Goal: Transaction & Acquisition: Purchase product/service

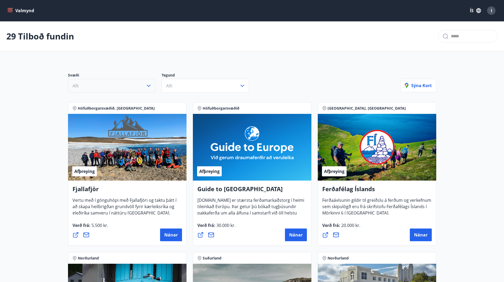
click at [149, 85] on icon "button" at bounding box center [149, 86] width 4 height 2
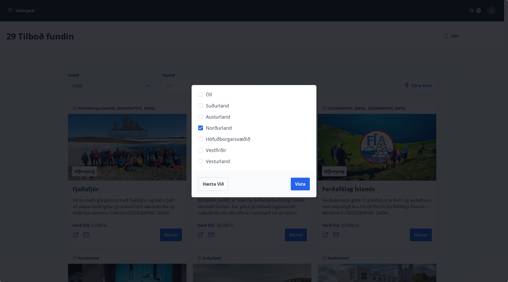
click at [394, 119] on div "Öll Suðurland Austurland Norðurland Höfuðborgarsvæðið Vestfirðir Vesturland Hæt…" at bounding box center [254, 141] width 508 height 282
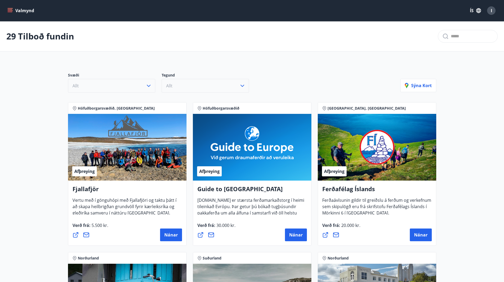
click at [243, 85] on icon "button" at bounding box center [242, 85] width 6 height 6
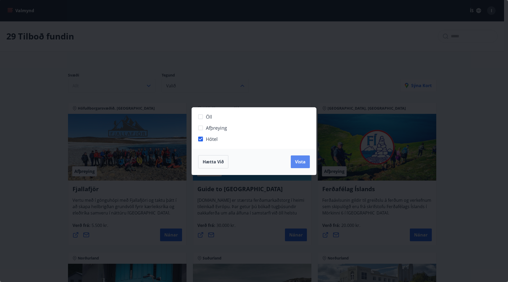
click at [303, 164] on span "Vista" at bounding box center [300, 162] width 11 height 6
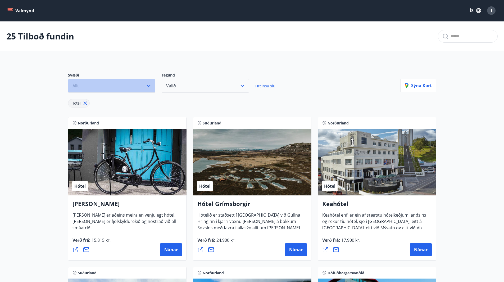
click at [150, 85] on icon "button" at bounding box center [148, 85] width 6 height 6
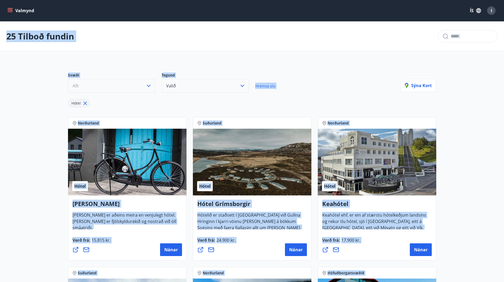
click at [150, 85] on icon "button" at bounding box center [149, 86] width 4 height 2
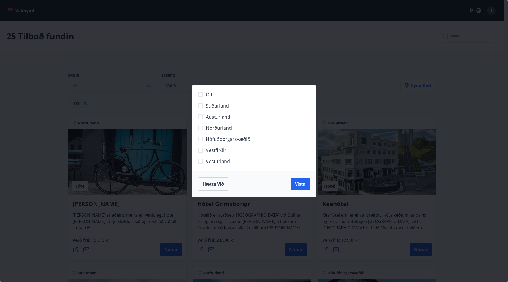
click at [364, 100] on div "Öll Suðurland Austurland Norðurland Höfuðborgarsvæðið Vestfirðir Vesturland Hæt…" at bounding box center [254, 141] width 508 height 282
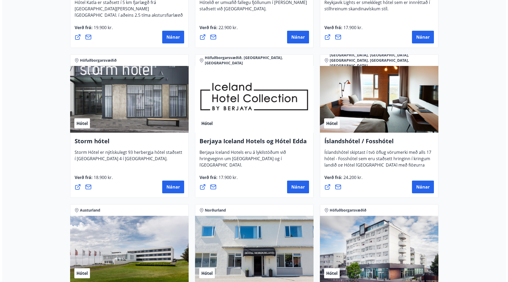
scroll to position [370, 0]
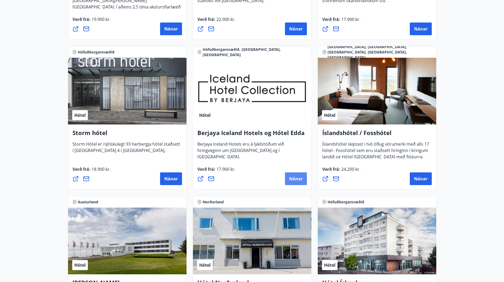
click at [293, 177] on span "Nánar" at bounding box center [295, 179] width 13 height 6
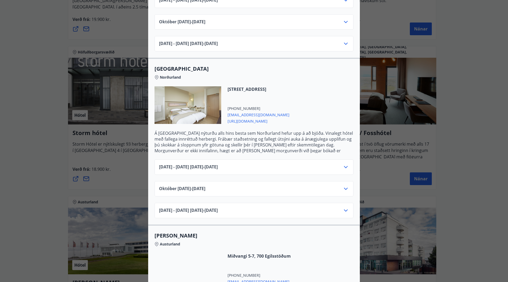
scroll to position [291, 0]
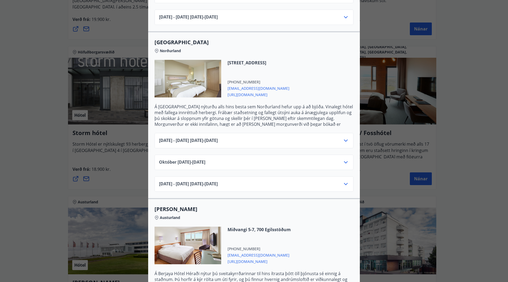
click at [343, 137] on icon at bounding box center [345, 140] width 6 height 6
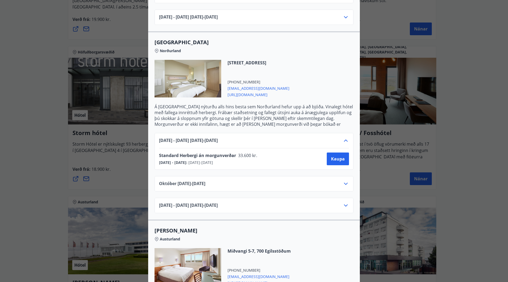
click at [344, 139] on icon at bounding box center [346, 140] width 4 height 2
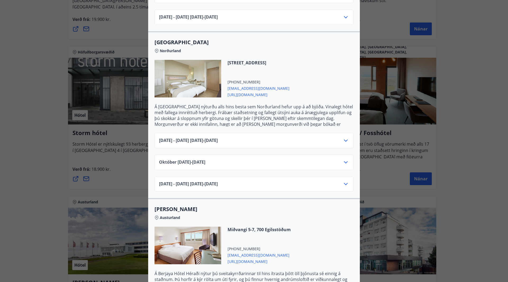
click at [335, 137] on div "Júní 2025 - September 2025 01.06.25 - 30.09.25" at bounding box center [254, 142] width 190 height 11
click at [336, 137] on div "Júní 2025 - September 2025 01.06.25 - 30.09.25" at bounding box center [254, 142] width 190 height 11
click at [344, 139] on icon at bounding box center [346, 140] width 4 height 2
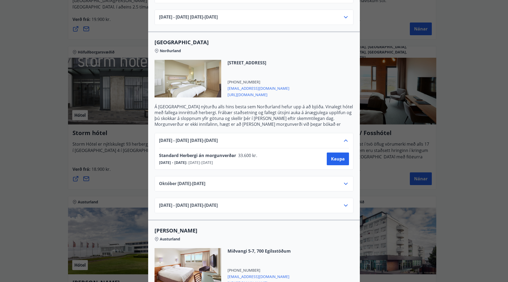
click at [342, 180] on icon at bounding box center [345, 183] width 6 height 6
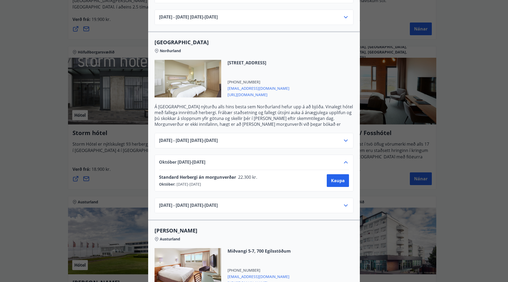
click at [273, 180] on div "Standard Herbergi án morgunverðar 22.300 kr. Október : 01.10.2025 - 31.10.2025 …" at bounding box center [254, 180] width 190 height 13
click at [345, 139] on icon at bounding box center [346, 140] width 4 height 2
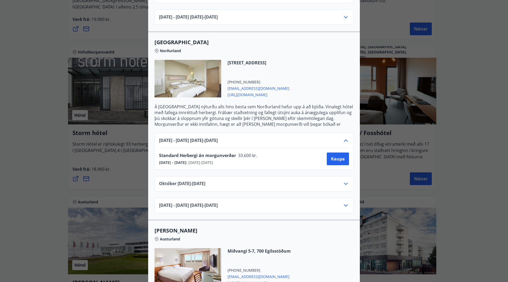
click at [344, 182] on icon at bounding box center [346, 183] width 4 height 2
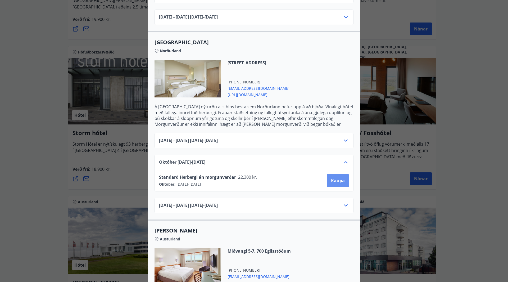
click at [343, 177] on button "Kaupa" at bounding box center [338, 180] width 22 height 13
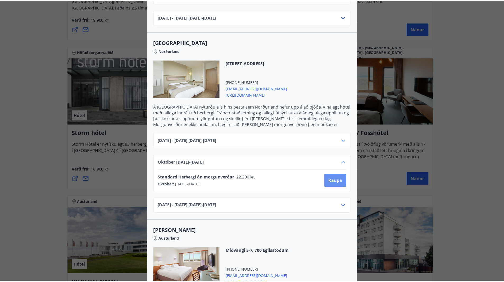
scroll to position [1, 0]
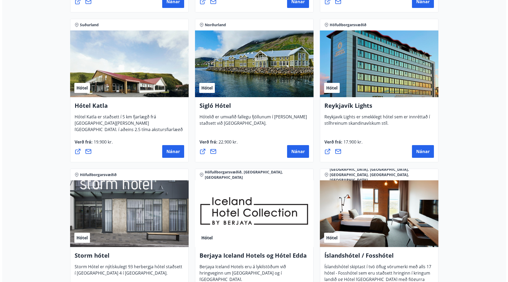
scroll to position [318, 0]
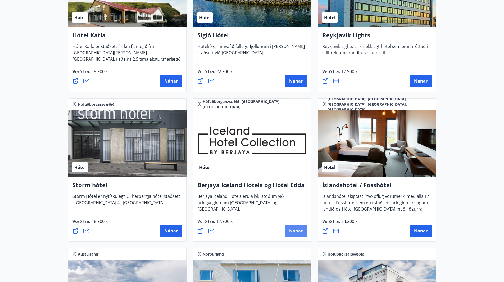
click at [292, 229] on span "Nánar" at bounding box center [295, 231] width 13 height 6
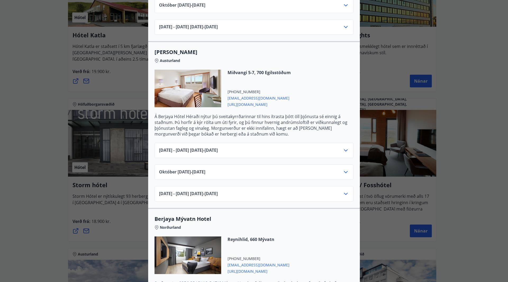
scroll to position [449, 0]
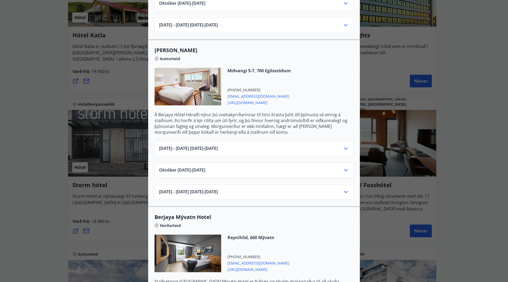
click at [344, 169] on icon at bounding box center [346, 170] width 4 height 2
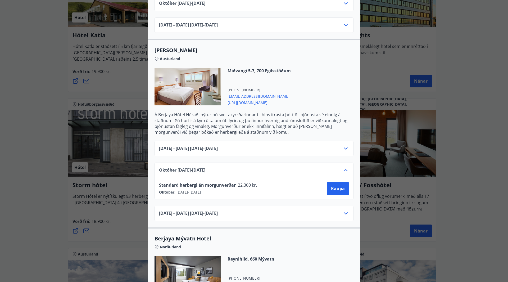
click at [344, 167] on icon at bounding box center [345, 170] width 6 height 6
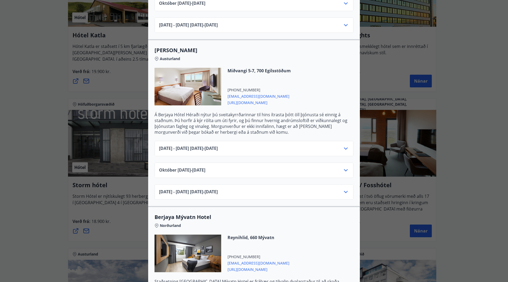
click at [344, 167] on icon at bounding box center [345, 170] width 6 height 6
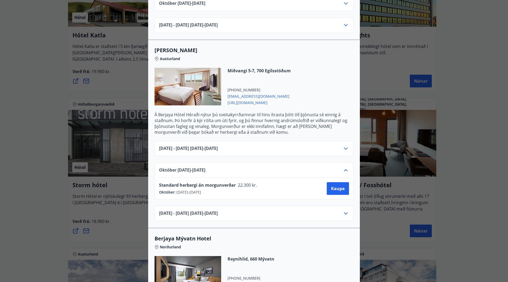
click at [343, 145] on icon at bounding box center [345, 148] width 6 height 6
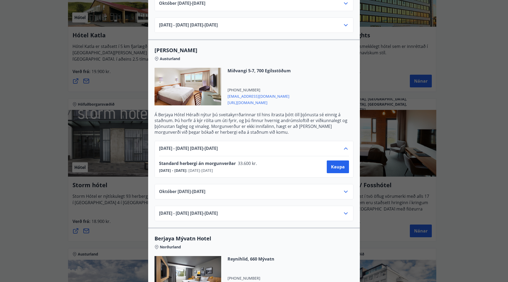
click at [343, 145] on icon at bounding box center [345, 148] width 6 height 6
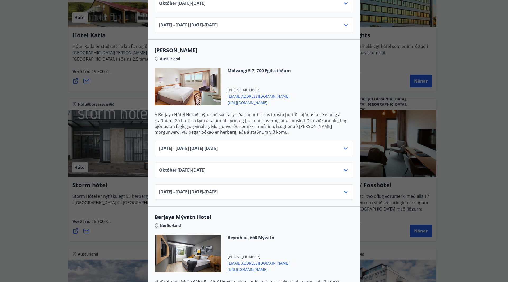
click at [343, 145] on icon at bounding box center [345, 148] width 6 height 6
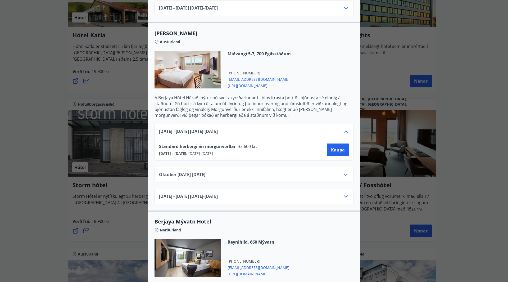
scroll to position [476, 0]
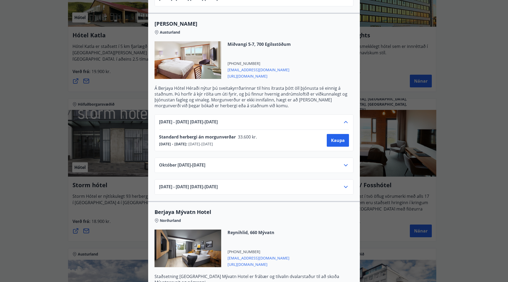
click at [344, 183] on icon at bounding box center [345, 186] width 6 height 6
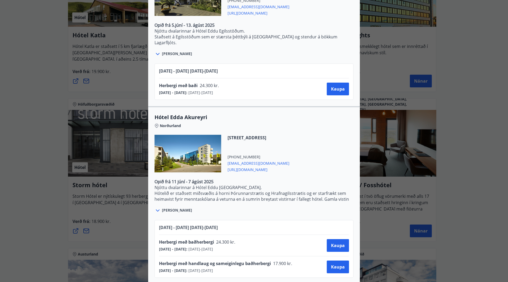
scroll to position [1084, 0]
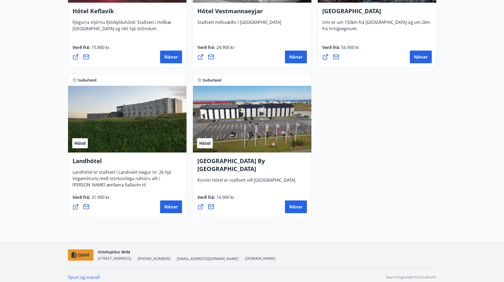
scroll to position [1379, 0]
